Goal: Transaction & Acquisition: Book appointment/travel/reservation

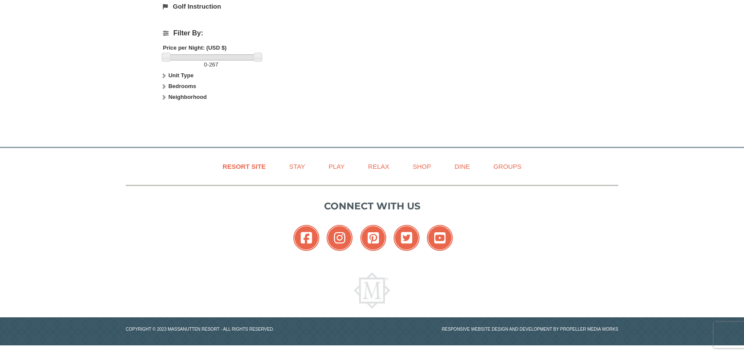
scroll to position [168, 0]
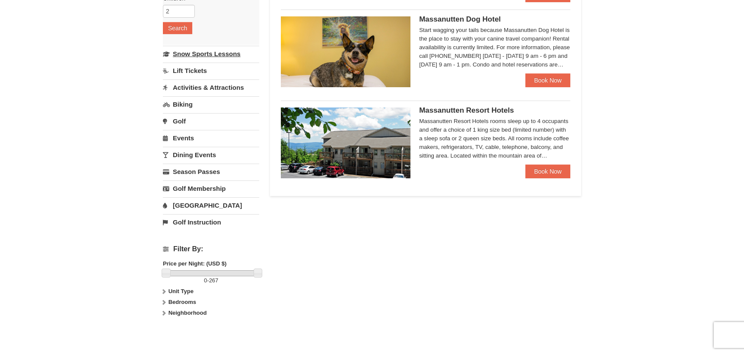
click at [210, 57] on link "Snow Sports Lessons" at bounding box center [211, 54] width 96 height 16
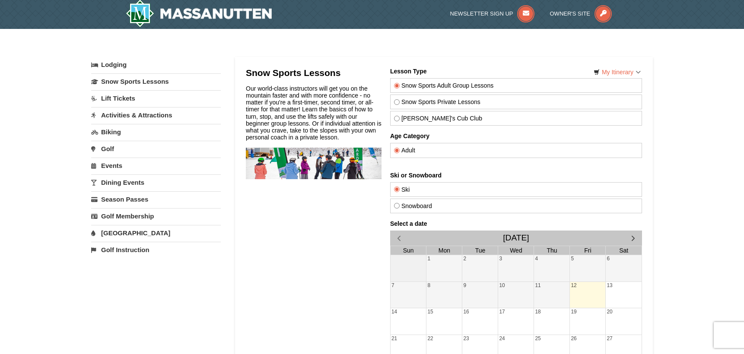
scroll to position [174, 0]
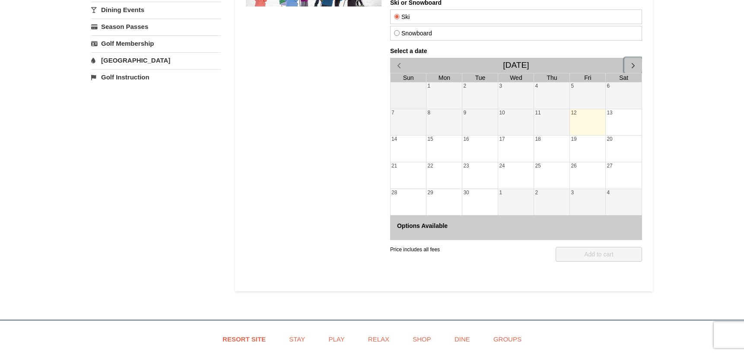
click at [634, 65] on span "button" at bounding box center [633, 65] width 9 height 9
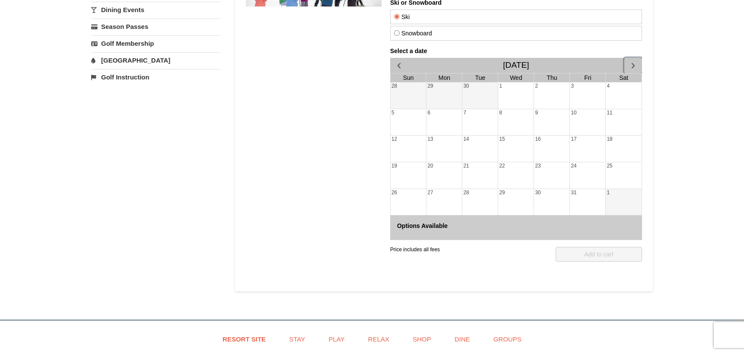
click at [634, 65] on span "button" at bounding box center [633, 65] width 9 height 9
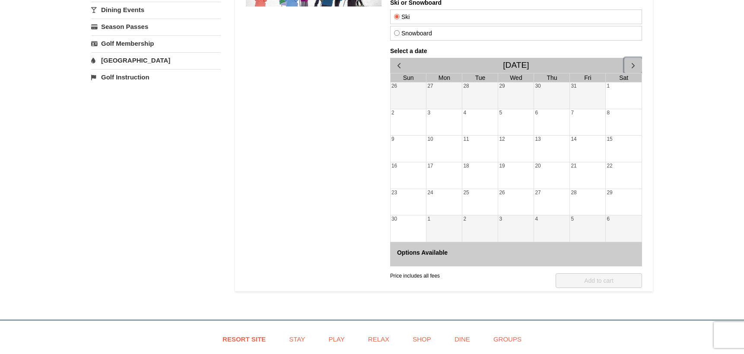
click at [634, 65] on span "button" at bounding box center [633, 65] width 9 height 9
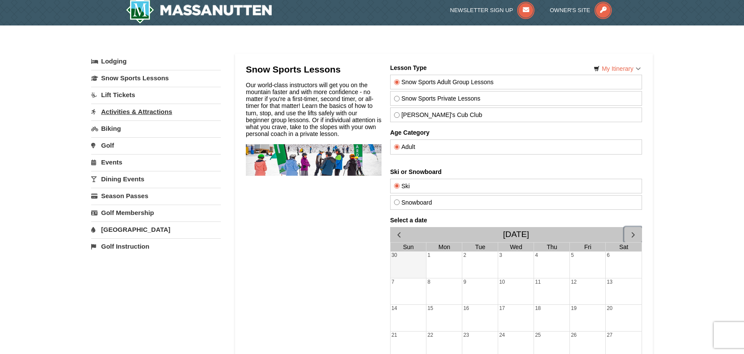
scroll to position [1, 0]
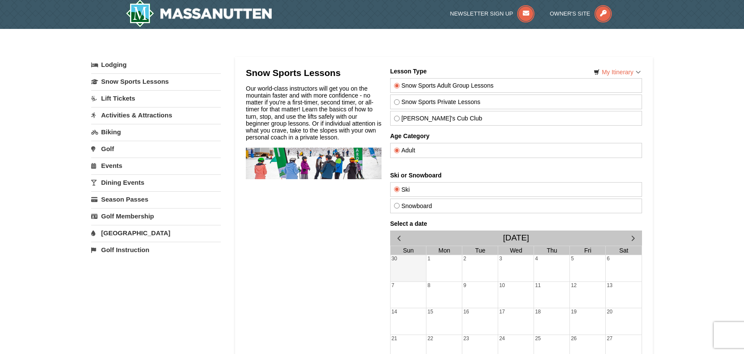
click at [121, 98] on link "Lift Tickets" at bounding box center [156, 98] width 130 height 16
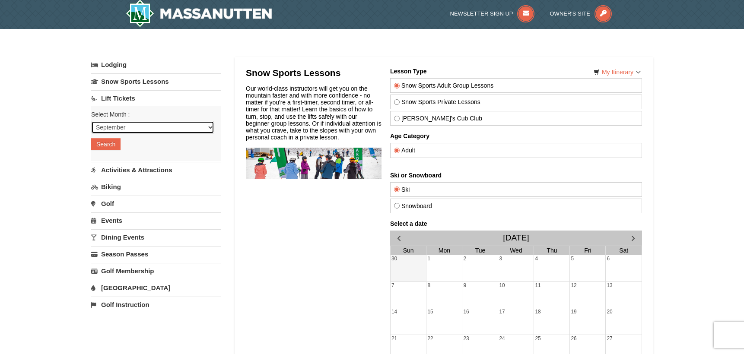
select select "12"
click at [104, 143] on button "Search" at bounding box center [105, 144] width 29 height 12
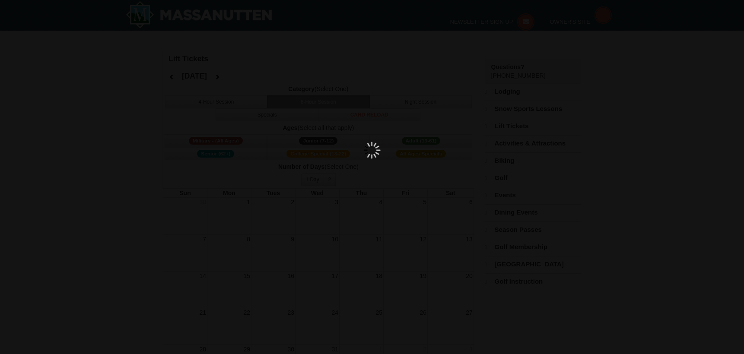
select select "12"
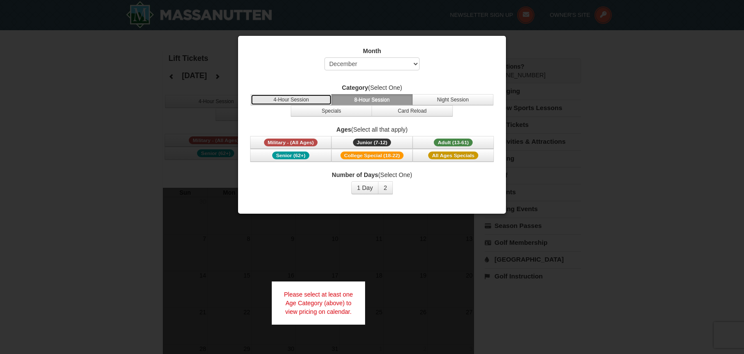
click at [272, 99] on button "4-Hour Session" at bounding box center [291, 99] width 81 height 11
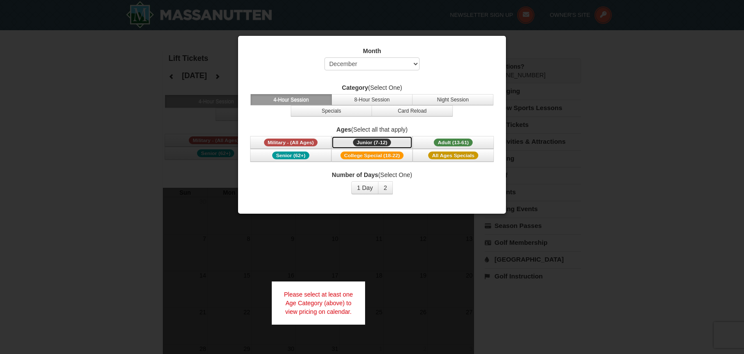
click at [399, 143] on button "Junior (7-12) (7 - 12)" at bounding box center [371, 142] width 81 height 13
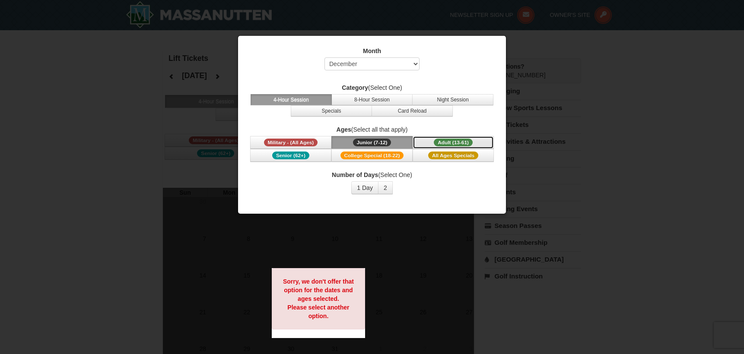
click at [419, 141] on button "Adult (13-61) (13 - 61)" at bounding box center [453, 142] width 81 height 13
click at [363, 191] on button "1 Day" at bounding box center [364, 187] width 27 height 13
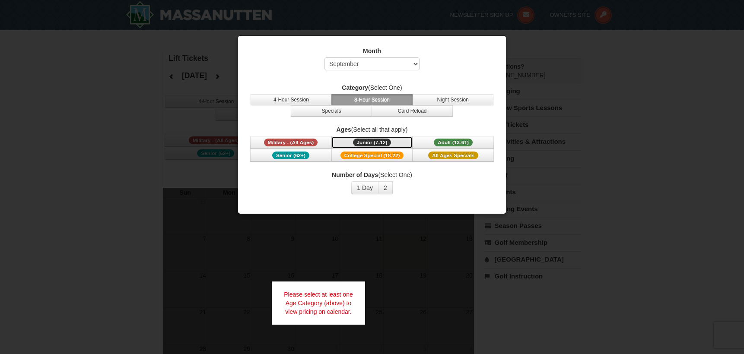
click at [339, 141] on button "Junior (7-12) (7 - 12)" at bounding box center [371, 142] width 81 height 13
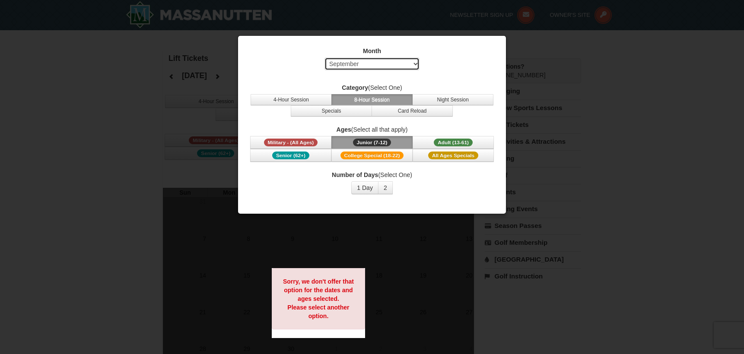
select select "12"
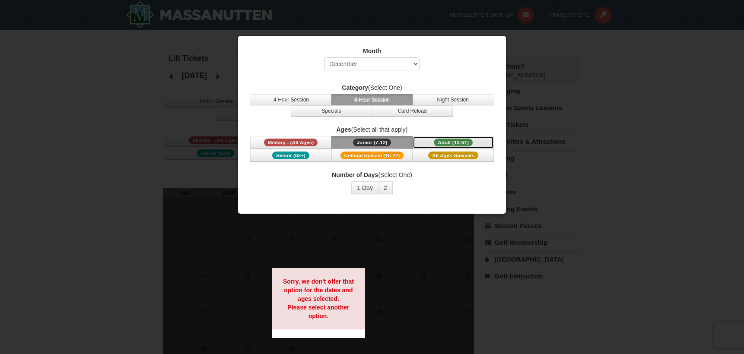
click at [432, 142] on button "Adult (13-61) (13 - 61)" at bounding box center [453, 142] width 81 height 13
click at [382, 187] on button "2" at bounding box center [385, 187] width 15 height 13
